Goal: Task Accomplishment & Management: Use online tool/utility

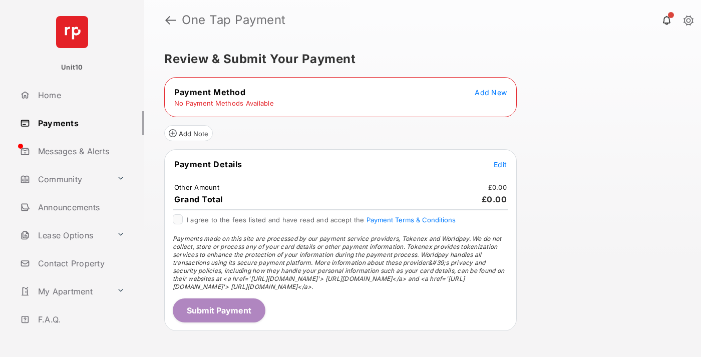
click at [491, 92] on span "Add New" at bounding box center [490, 92] width 32 height 9
